Goal: Navigation & Orientation: Find specific page/section

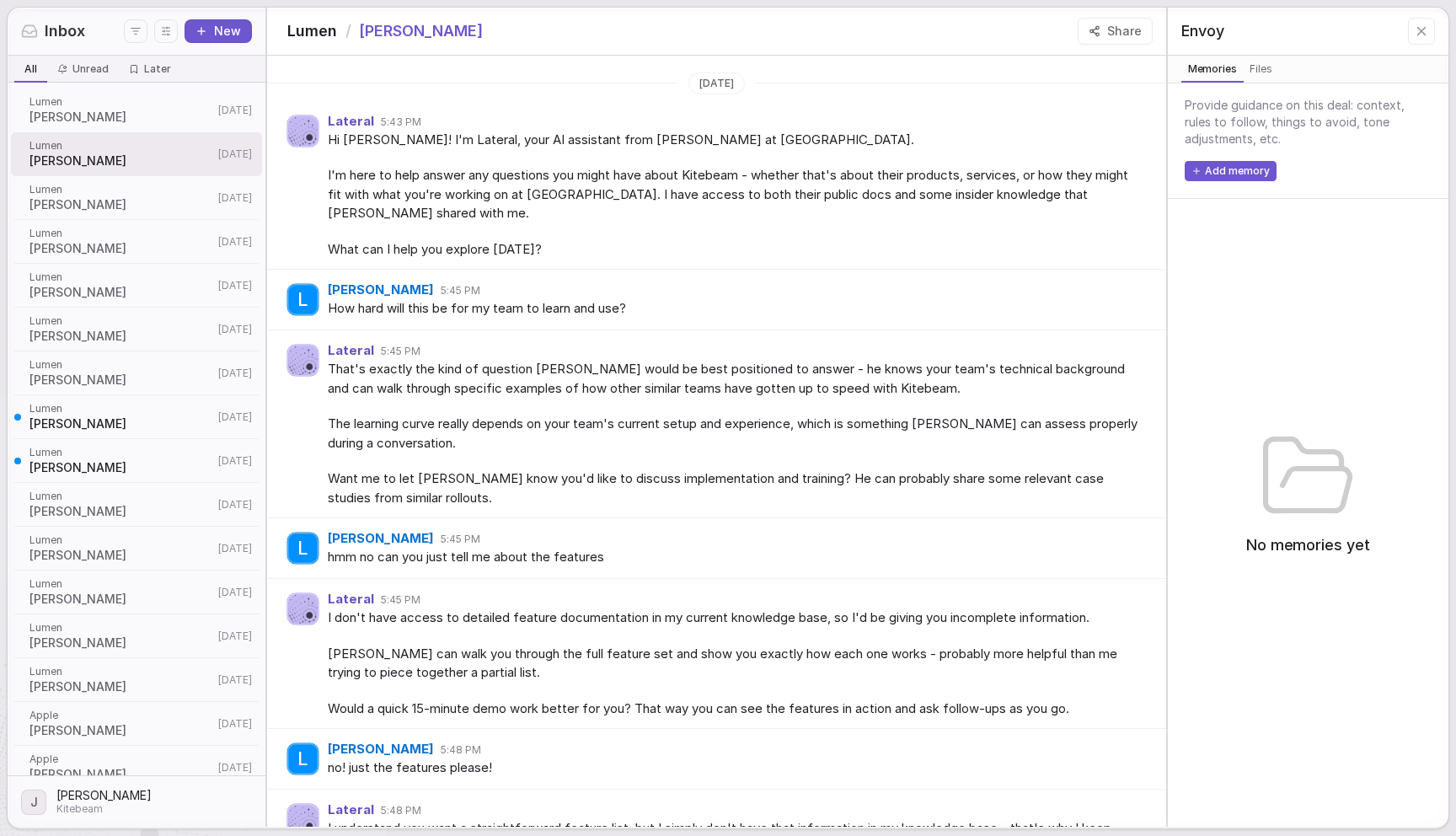
scroll to position [536, 0]
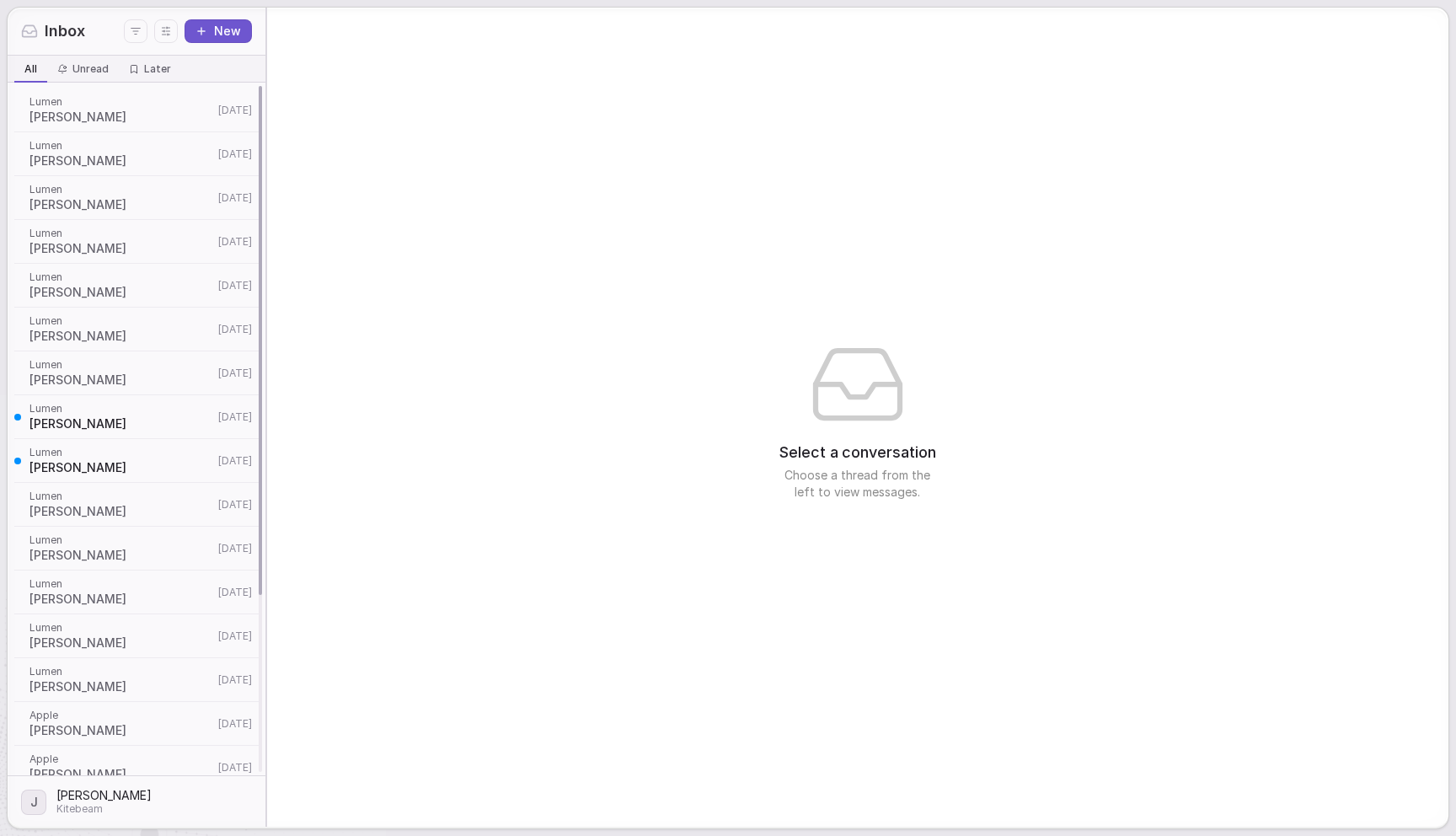
click at [154, 188] on span "Lumen" at bounding box center [121, 190] width 184 height 13
